Goal: Task Accomplishment & Management: Manage account settings

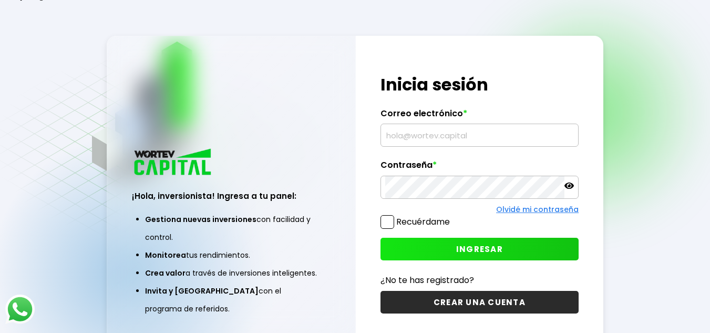
scroll to position [53, 0]
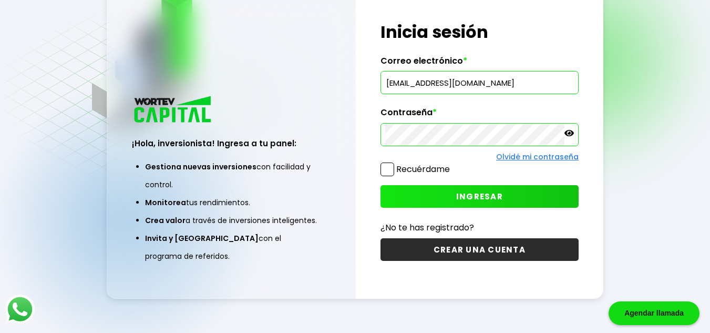
click at [549, 89] on input "mangelesv88@gmail.com" at bounding box center [479, 83] width 189 height 22
type input "chris.rotten@gmail.com"
click at [452, 199] on button "INGRESAR" at bounding box center [480, 196] width 198 height 23
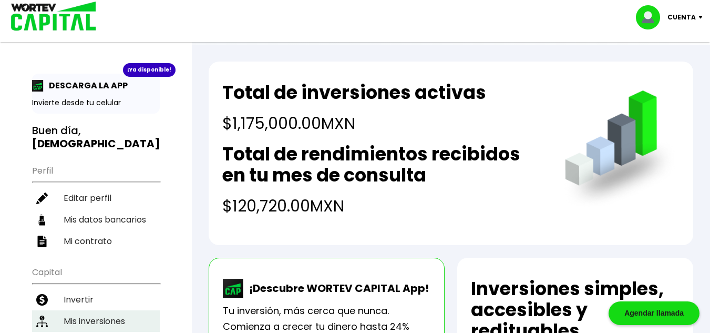
click at [119, 310] on li "Mis inversiones" at bounding box center [96, 321] width 128 height 22
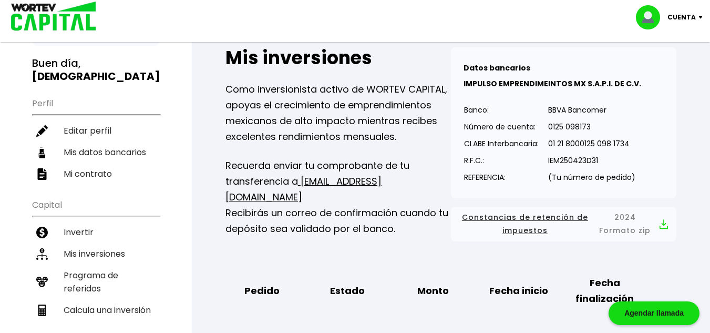
scroll to position [315, 0]
